Goal: Task Accomplishment & Management: Use online tool/utility

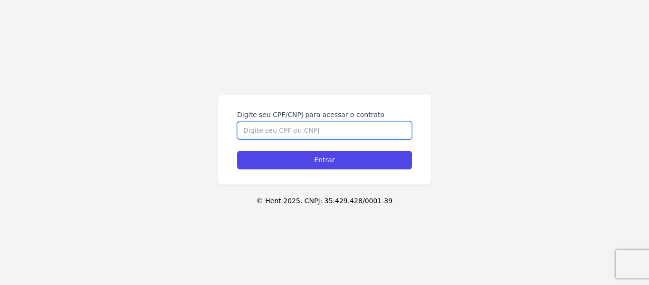
click at [287, 128] on input "Digite seu CPF/CNPJ para acessar o contrato" at bounding box center [324, 130] width 175 height 18
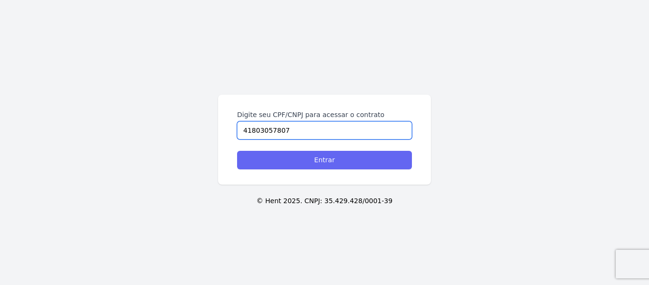
type input "41803057807"
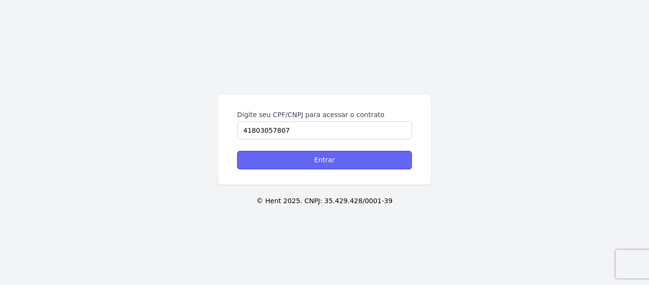
click at [311, 163] on input "Entrar" at bounding box center [324, 160] width 175 height 19
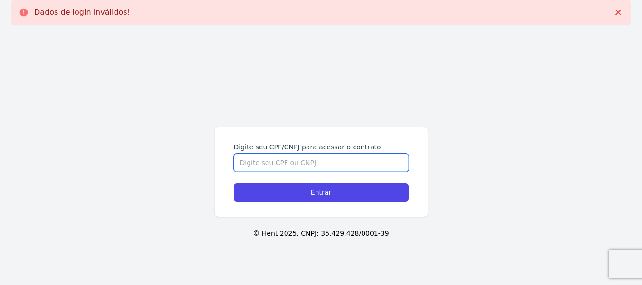
click at [304, 159] on input "Digite seu CPF/CNPJ para acessar o contrato" at bounding box center [321, 162] width 175 height 18
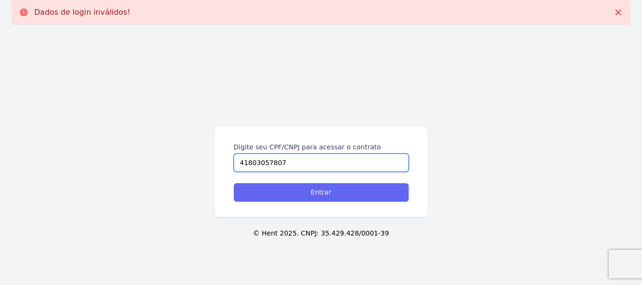
type input "41803057807"
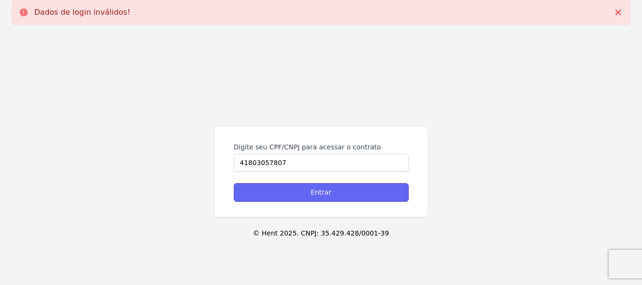
click at [285, 197] on input "Entrar" at bounding box center [321, 192] width 175 height 19
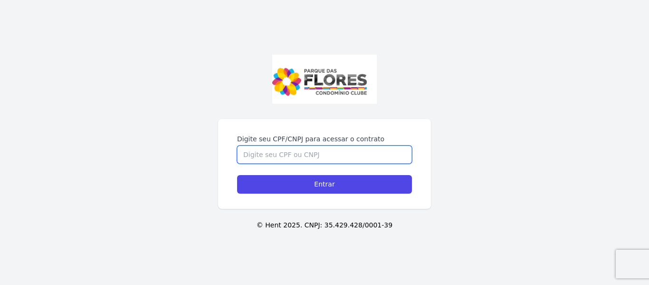
click at [268, 156] on input "Digite seu CPF/CNPJ para acessar o contrato" at bounding box center [324, 154] width 175 height 18
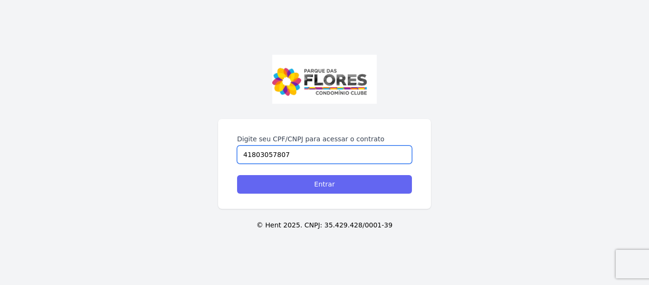
type input "41803057807"
click at [267, 186] on input "Entrar" at bounding box center [324, 184] width 175 height 19
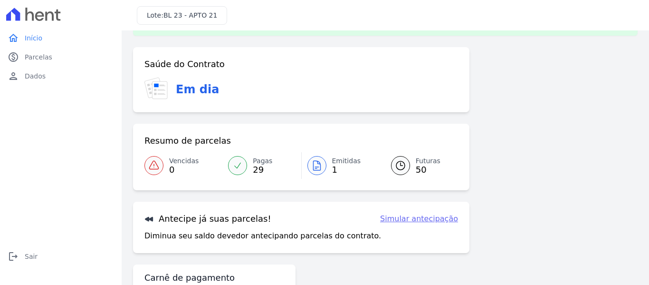
scroll to position [48, 0]
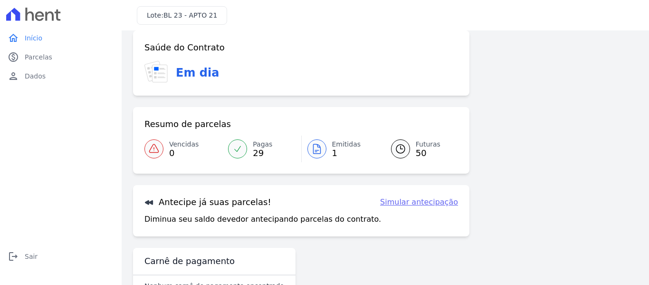
click at [332, 149] on span "1" at bounding box center [346, 153] width 29 height 8
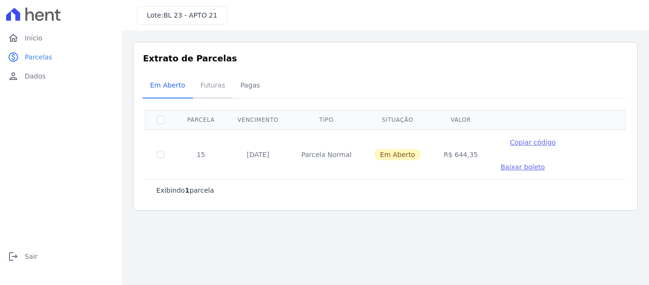
click at [212, 85] on span "Futuras" at bounding box center [213, 85] width 36 height 19
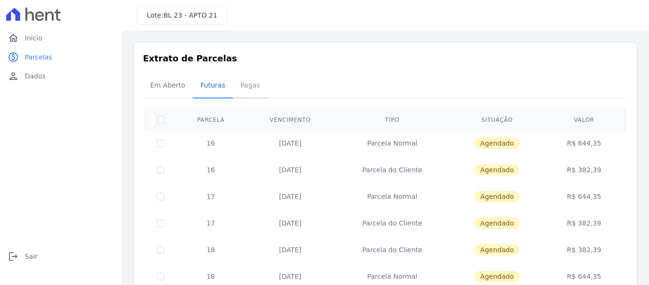
click at [240, 90] on span "Pagas" at bounding box center [250, 85] width 31 height 19
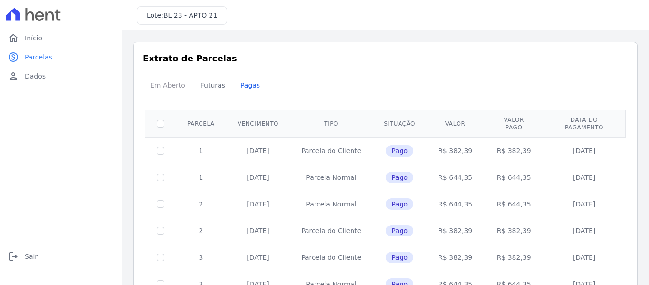
click at [162, 86] on span "Em Aberto" at bounding box center [167, 85] width 47 height 19
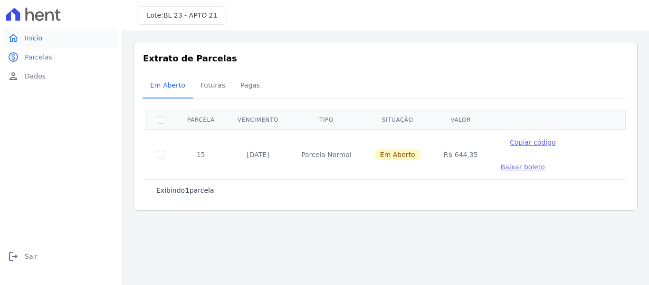
click at [38, 38] on span "Início" at bounding box center [34, 38] width 18 height 10
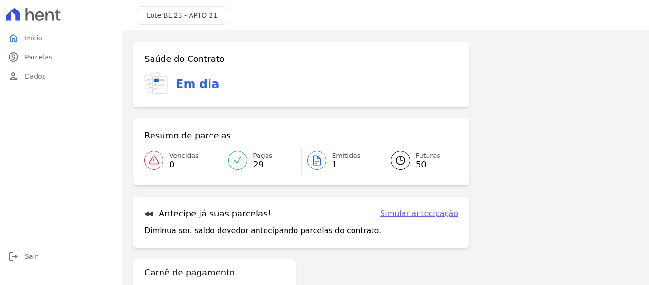
scroll to position [42, 0]
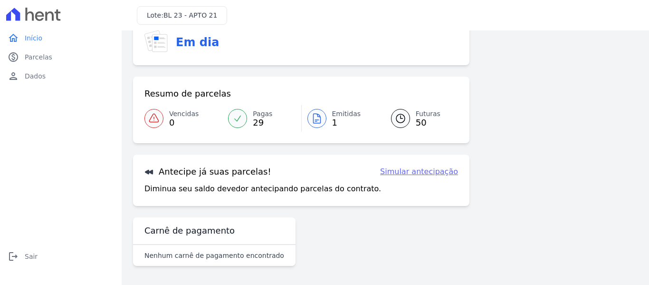
click at [407, 173] on link "Simular antecipação" at bounding box center [419, 171] width 78 height 11
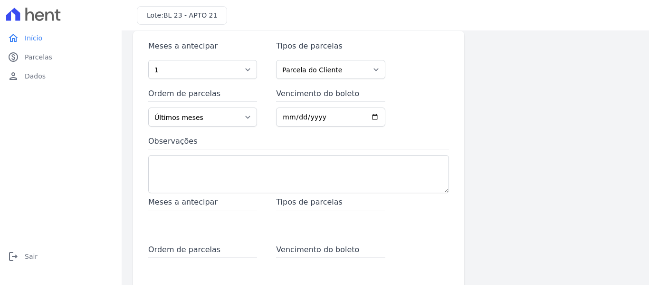
scroll to position [48, 0]
click at [311, 69] on select "Parcela do Cliente Parcela Normal" at bounding box center [330, 69] width 109 height 19
select select "standard"
click at [276, 60] on select "Parcela do Cliente Parcela Normal" at bounding box center [330, 69] width 109 height 19
click at [242, 118] on select "Últimos meses Primeiros meses" at bounding box center [202, 117] width 109 height 19
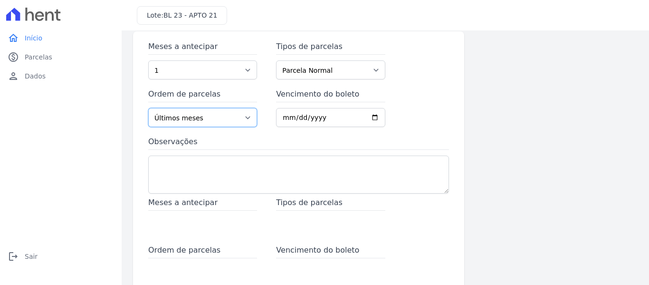
select select "beginning"
click at [148, 108] on select "Últimos meses Primeiros meses" at bounding box center [202, 117] width 109 height 19
click at [246, 70] on select "1 2 3 4 5 6 7 8 9 10 11 12 13 14 15 16 17 18 19 20 21 22 23 24 25 26 27 28 29 3…" at bounding box center [202, 69] width 109 height 19
select select "2"
click at [148, 60] on select "1 2 3 4 5 6 7 8 9 10 11 12 13 14 15 16 17 18 19 20 21 22 23 24 25 26 27 28 29 3…" at bounding box center [202, 69] width 109 height 19
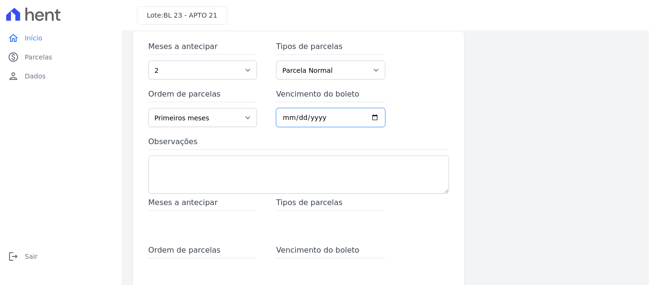
click at [307, 115] on input "Vencimento do boleto" at bounding box center [330, 117] width 109 height 19
click at [304, 119] on input "Vencimento do boleto" at bounding box center [330, 117] width 109 height 19
click at [373, 117] on input "Vencimento do boleto" at bounding box center [330, 117] width 109 height 19
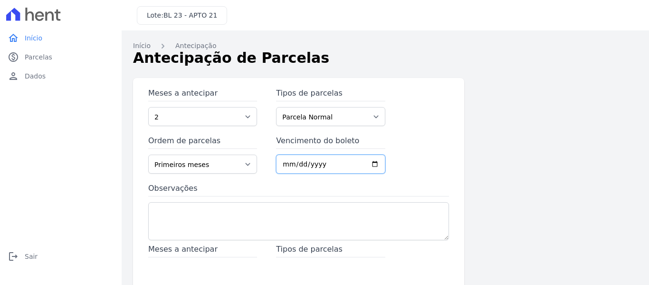
scroll to position [0, 0]
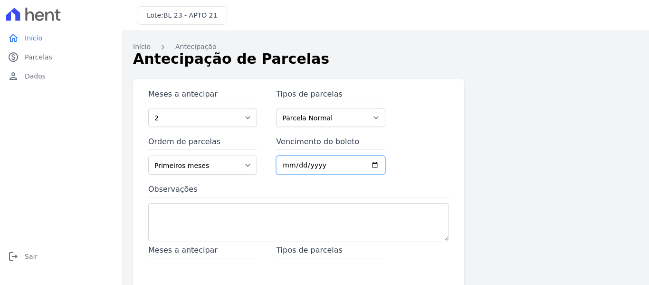
click at [371, 166] on input "[DATE]" at bounding box center [330, 164] width 109 height 19
type input "[DATE]"
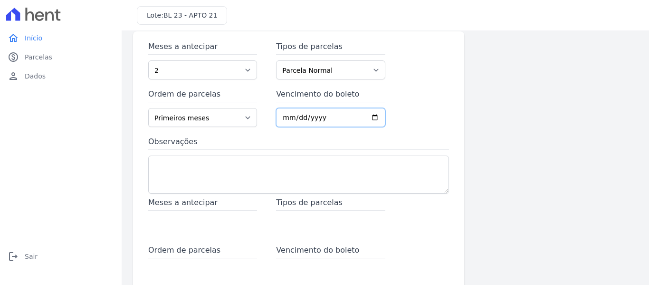
scroll to position [143, 0]
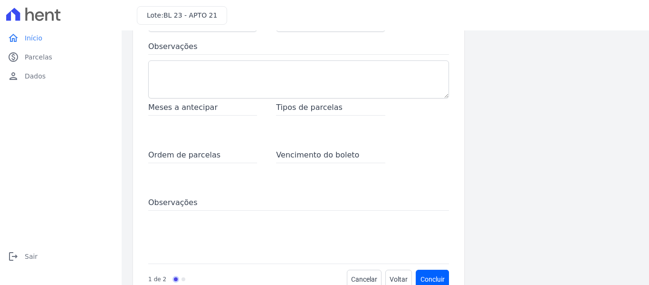
click at [276, 132] on div "Tipos de parcelas" at bounding box center [330, 121] width 109 height 38
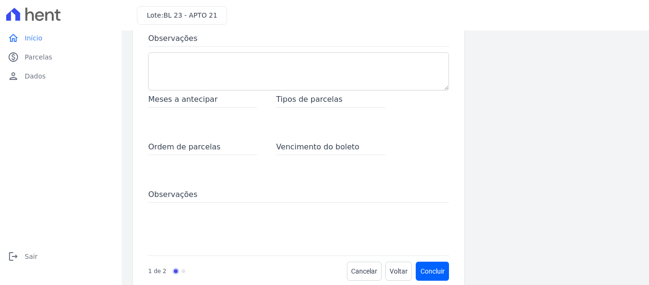
scroll to position [167, 0]
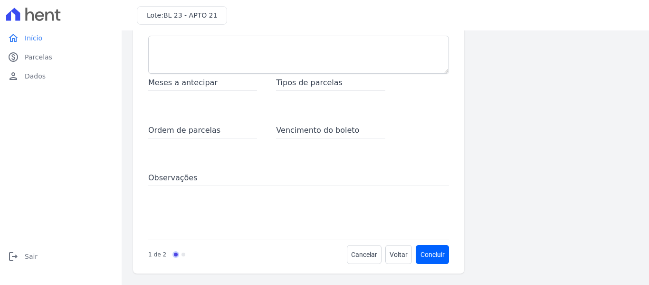
click at [360, 158] on div "Vencimento do boleto" at bounding box center [330, 143] width 109 height 38
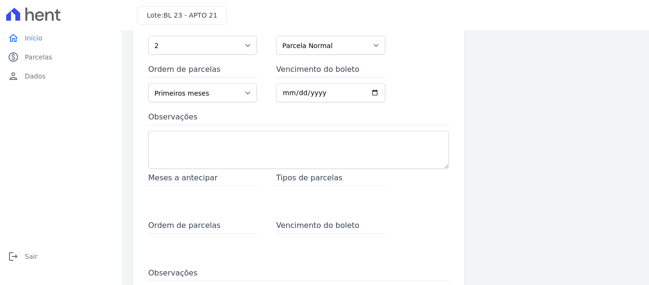
scroll to position [25, 0]
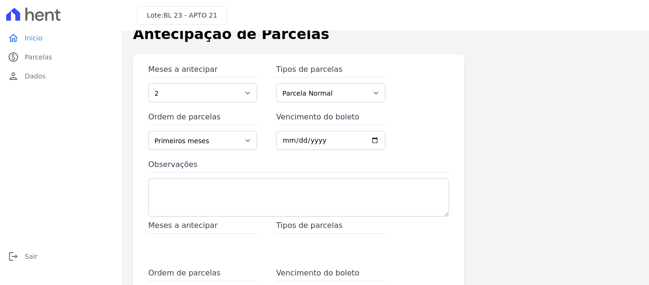
click at [442, 117] on div "Meses a antecipar 1 2 3 4 5 6 7 8 9 10 11 12 13 14 15 16 17 18 19 20 21 22 23 2…" at bounding box center [298, 142] width 301 height 156
click at [361, 92] on select "Parcela do Cliente Parcela Normal" at bounding box center [330, 92] width 109 height 19
select select "customer"
click at [276, 83] on select "Parcela do Cliente Parcela Normal" at bounding box center [330, 92] width 109 height 19
click at [338, 108] on div "Meses a antecipar 1 2 3 4 5 6 7 8 9 10 11 12 13 14 15 16 17 18 19 20 21 22 23 2…" at bounding box center [298, 142] width 301 height 156
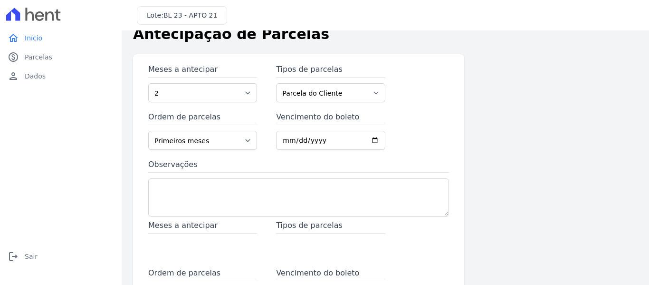
click at [402, 122] on div "Meses a antecipar 1 2 3 4 5 6 7 8 9 10 11 12 13 14 15 16 17 18 19 20 21 22 23 2…" at bounding box center [298, 142] width 301 height 156
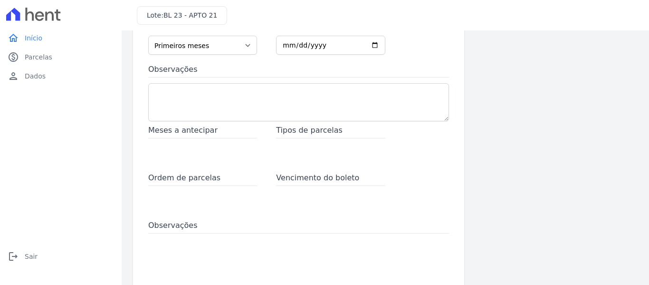
scroll to position [167, 0]
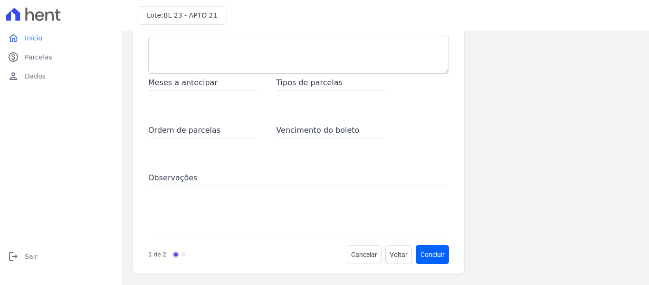
click at [340, 126] on span "Vencimento do boleto" at bounding box center [330, 131] width 109 height 14
click at [277, 54] on textarea "Observações" at bounding box center [298, 55] width 301 height 38
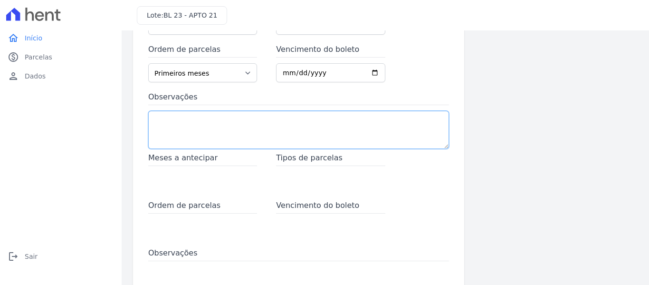
scroll to position [72, 0]
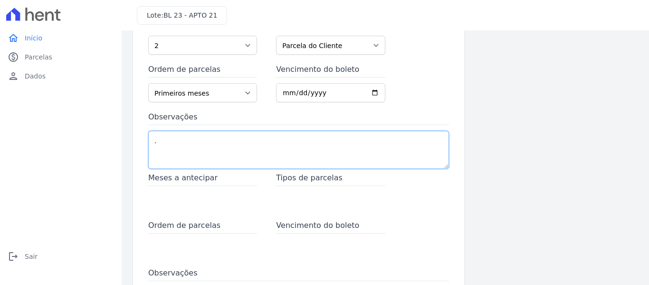
type textarea "."
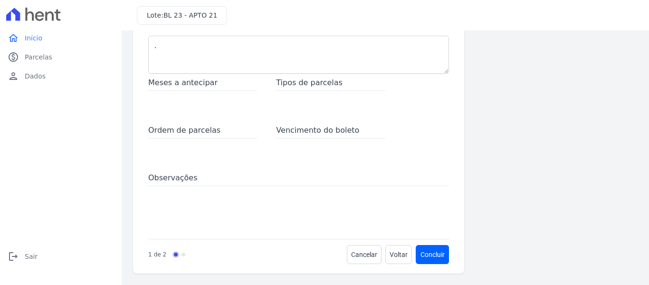
click at [211, 132] on span "Ordem de parcelas" at bounding box center [202, 131] width 109 height 14
click at [392, 255] on span "Voltar" at bounding box center [399, 254] width 18 height 10
click at [55, 59] on link "paid Parcelas" at bounding box center [61, 57] width 114 height 19
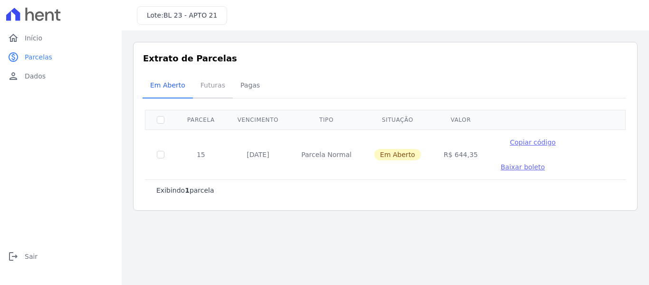
click at [208, 85] on span "Futuras" at bounding box center [213, 85] width 36 height 19
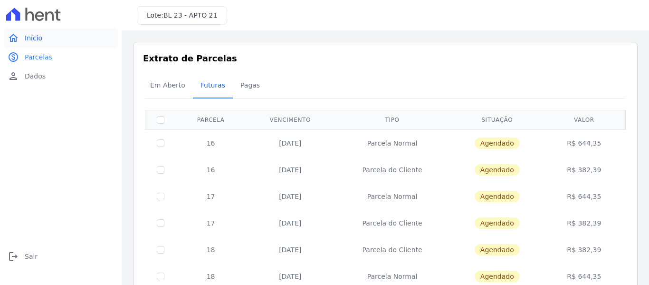
click at [51, 38] on link "home Início" at bounding box center [61, 38] width 114 height 19
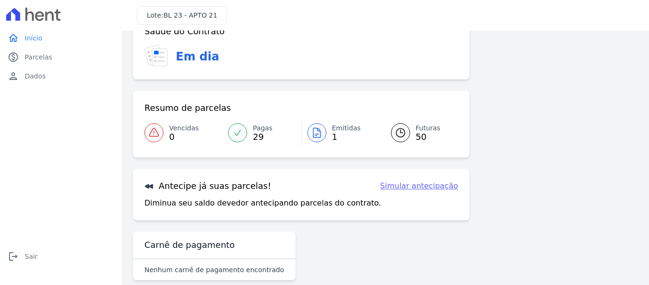
scroll to position [42, 0]
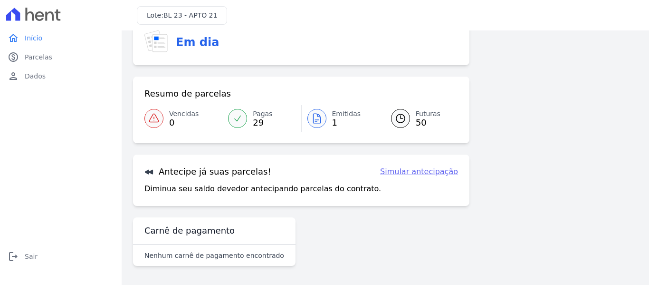
click at [401, 168] on link "Simular antecipação" at bounding box center [419, 171] width 78 height 11
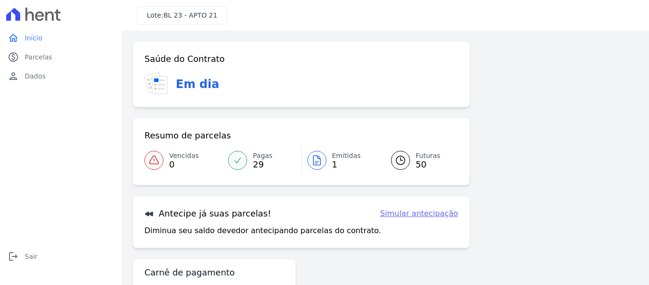
click at [392, 213] on link "Simular antecipação" at bounding box center [419, 213] width 78 height 11
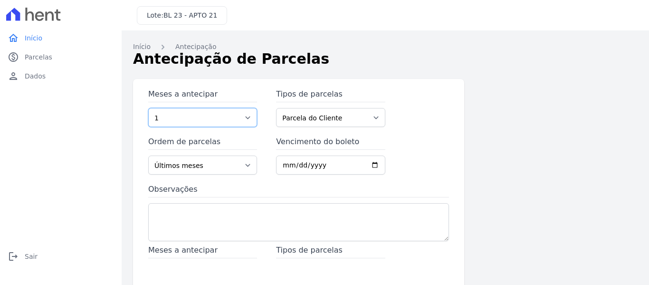
click at [228, 118] on select "1 2 3 4 5 6 7 8 9 10 11 12 13 14 15 16 17 18 19 20 21 22 23 24 25 26 27 28 29 3…" at bounding box center [202, 117] width 109 height 19
select select "40"
click at [148, 108] on select "1 2 3 4 5 6 7 8 9 10 11 12 13 14 15 16 17 18 19 20 21 22 23 24 25 26 27 28 29 3…" at bounding box center [202, 117] width 109 height 19
click at [191, 99] on label "Meses a antecipar" at bounding box center [202, 95] width 109 height 14
click at [191, 108] on select "1 2 3 4 5 6 7 8 9 10 11 12 13 14 15 16 17 18 19 20 21 22 23 24 25 26 27 28 29 3…" at bounding box center [202, 117] width 109 height 19
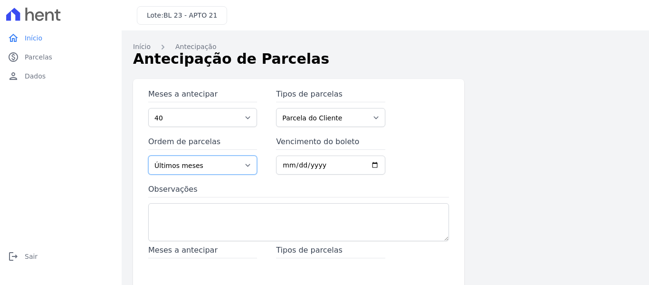
click at [230, 166] on select "Últimos meses Primeiros meses" at bounding box center [202, 164] width 109 height 19
click at [148, 155] on select "Últimos meses Primeiros meses" at bounding box center [202, 164] width 109 height 19
click at [374, 165] on input "Vencimento do boleto" at bounding box center [330, 164] width 109 height 19
type input "[DATE]"
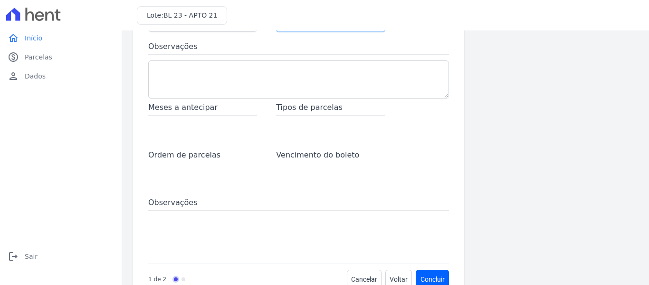
scroll to position [167, 0]
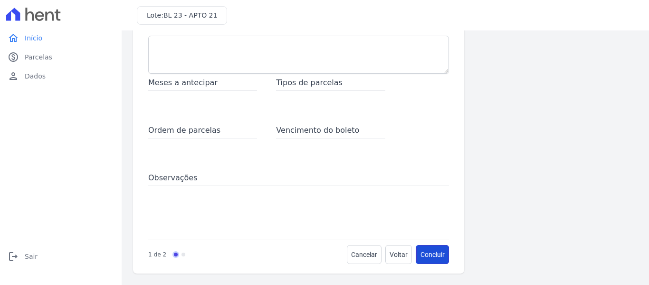
click at [424, 258] on button "Concluir" at bounding box center [432, 254] width 33 height 19
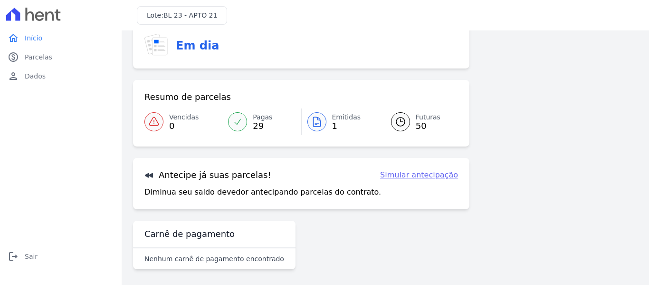
scroll to position [78, 0]
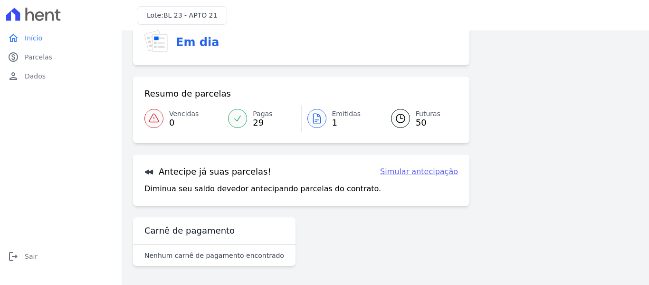
click at [417, 173] on link "Simular antecipação" at bounding box center [419, 171] width 78 height 11
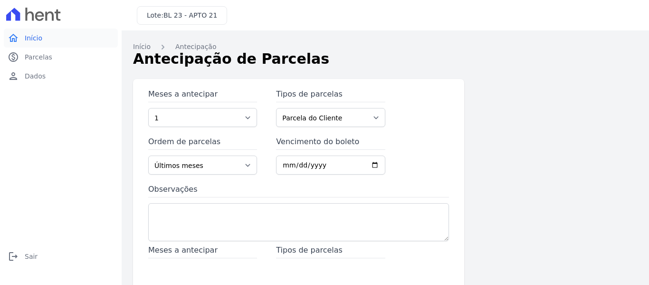
click at [55, 41] on link "home Início" at bounding box center [61, 38] width 114 height 19
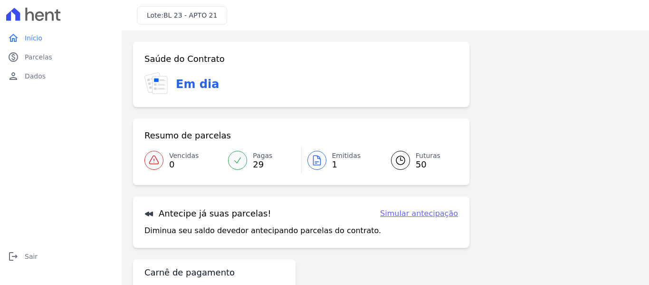
click at [191, 17] on span "BL 23 - APTO 21" at bounding box center [190, 15] width 54 height 8
click at [33, 74] on span "Dados" at bounding box center [35, 76] width 21 height 10
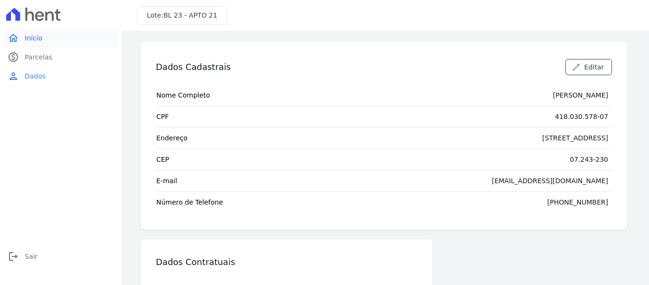
click at [24, 42] on link "home Início" at bounding box center [61, 38] width 114 height 19
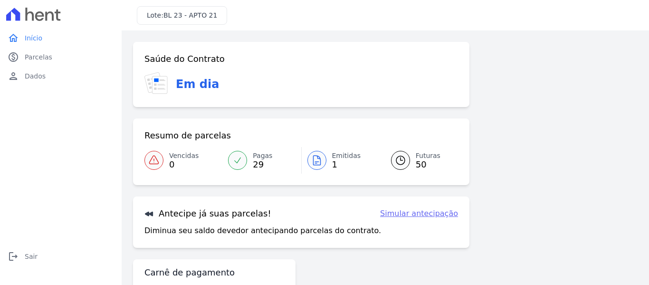
click at [24, 42] on link "home Início" at bounding box center [61, 38] width 114 height 19
click at [28, 60] on span "Parcelas" at bounding box center [39, 57] width 28 height 10
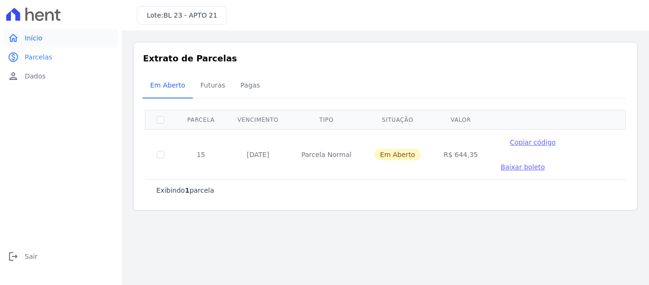
click at [35, 32] on link "home Início" at bounding box center [61, 38] width 114 height 19
